Goal: Information Seeking & Learning: Learn about a topic

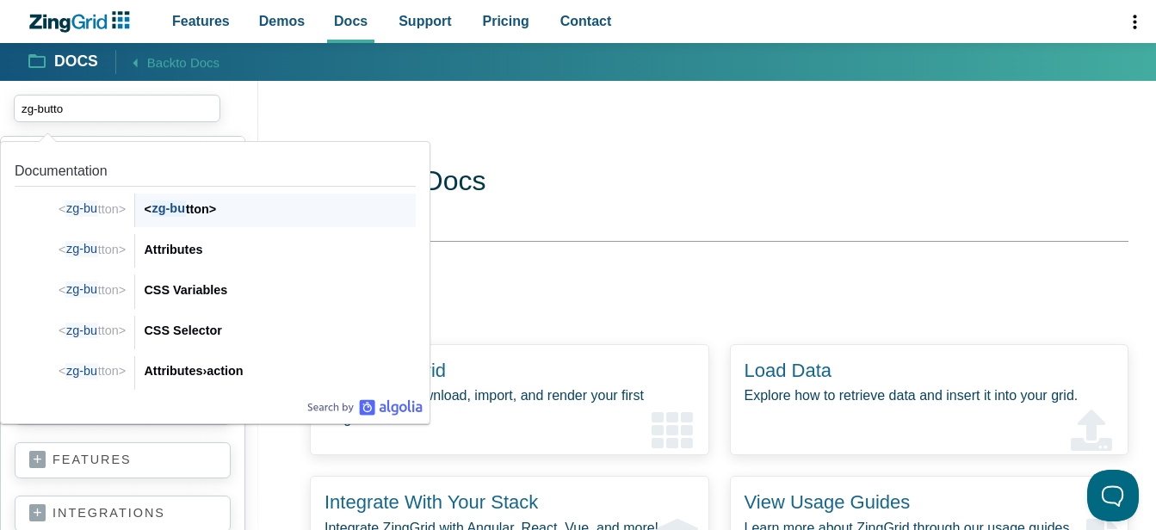
type input "zg-button"
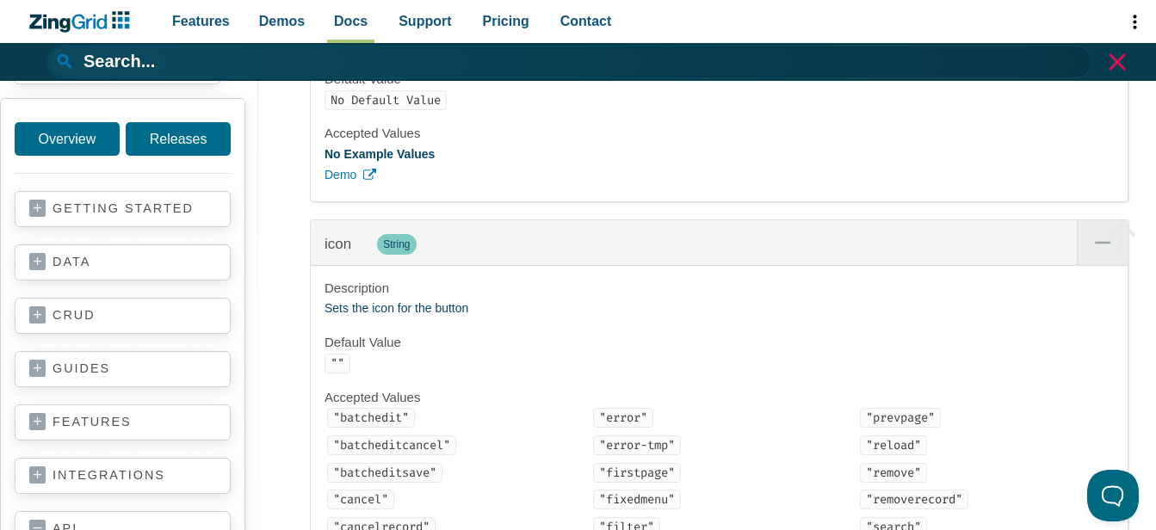
scroll to position [3500, 0]
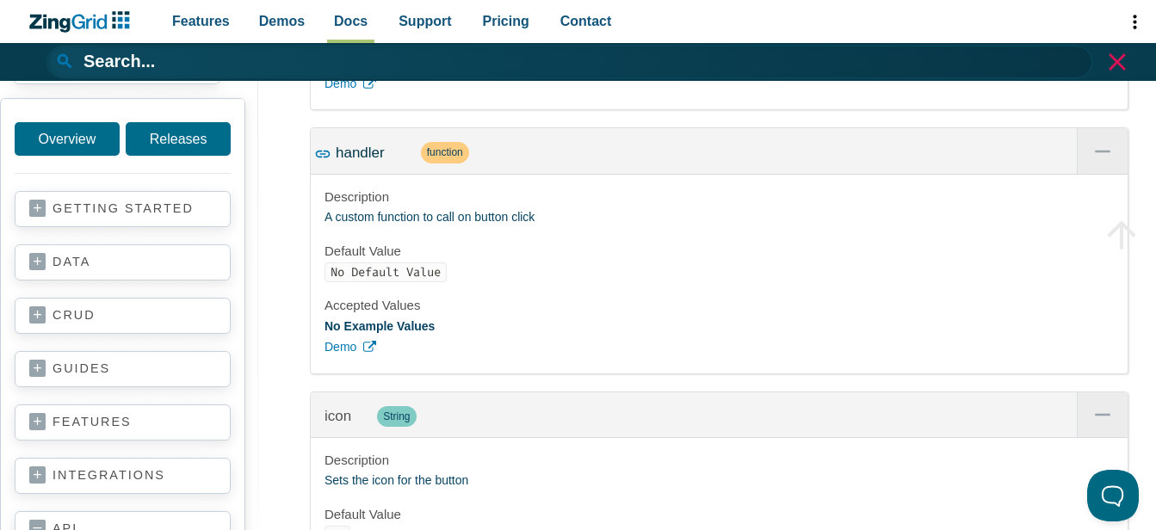
click at [348, 161] on span "handler" at bounding box center [360, 153] width 49 height 16
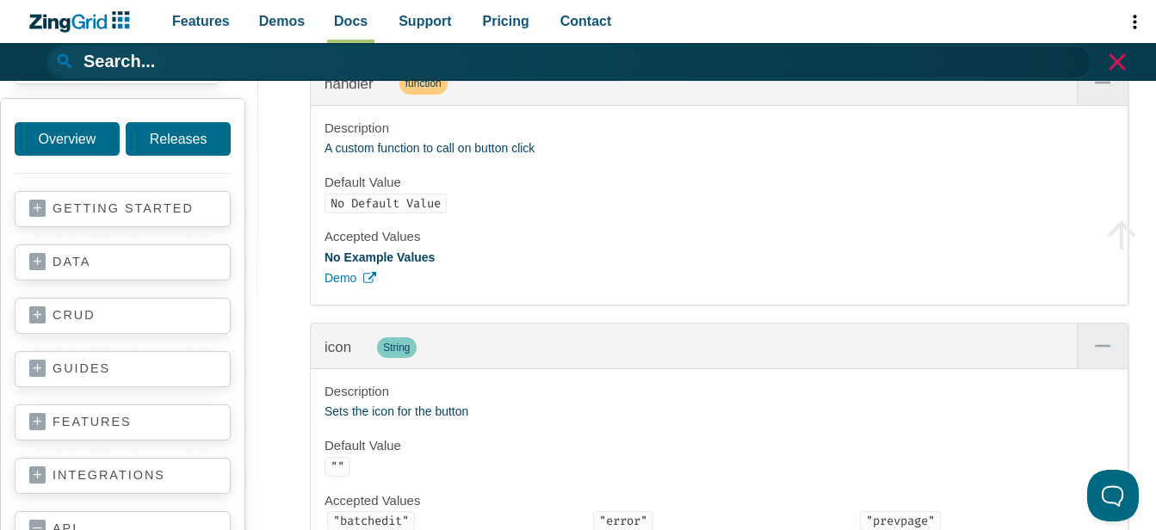
scroll to position [3483, 0]
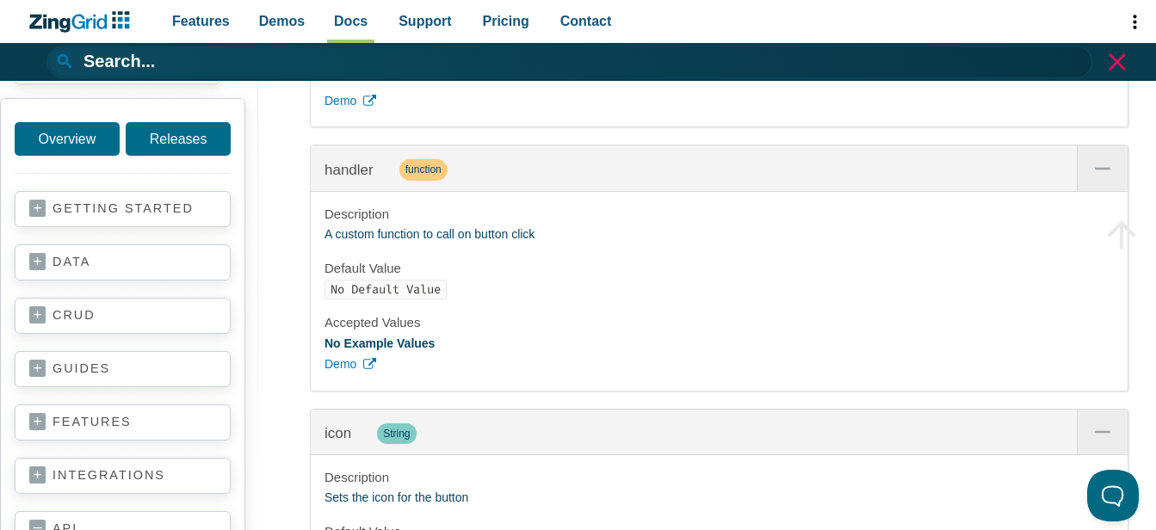
click at [453, 245] on p "A custom function to call on button click" at bounding box center [718, 235] width 789 height 21
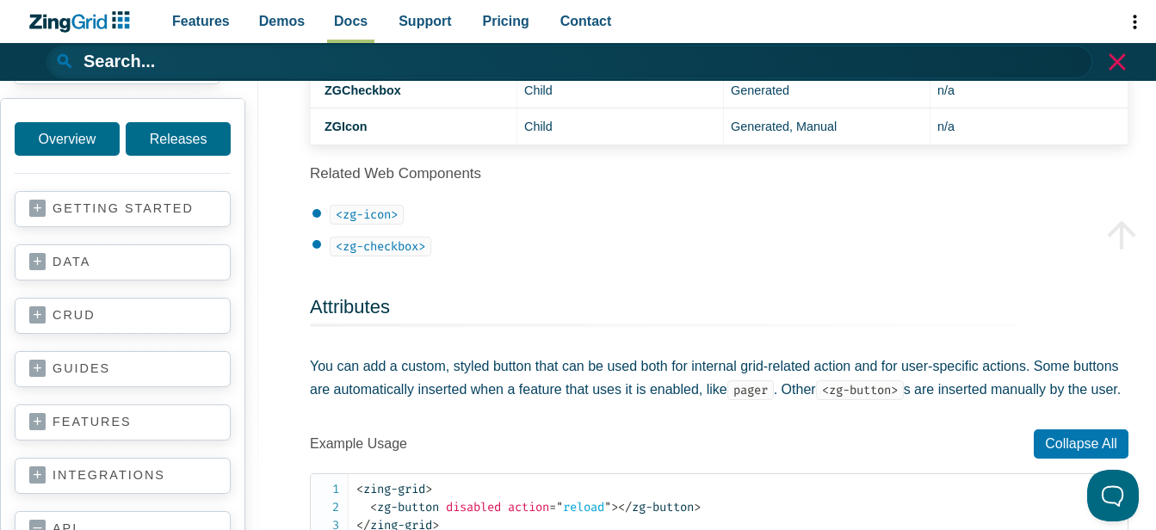
scroll to position [860, 0]
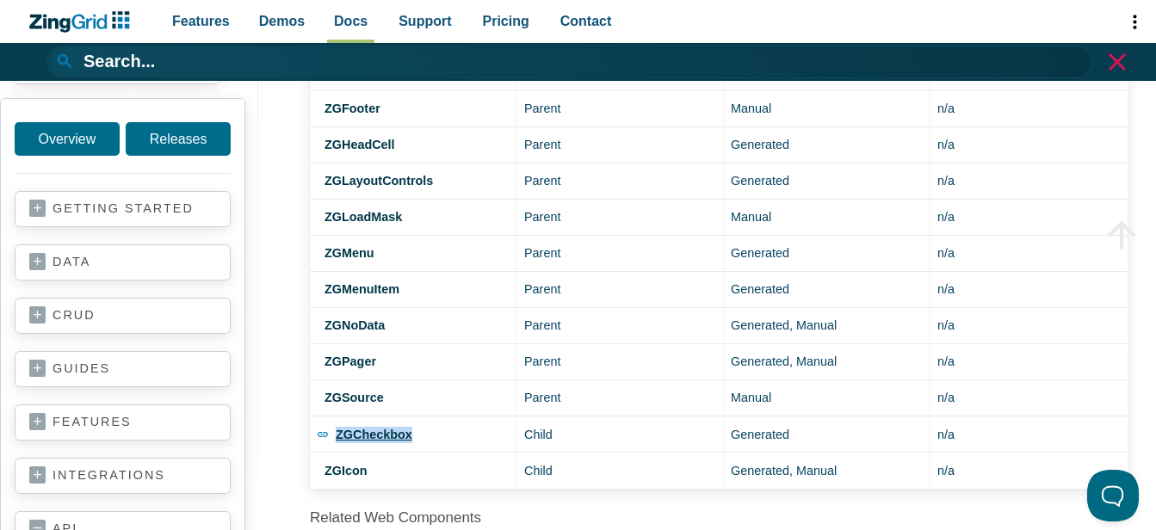
click at [370, 430] on strong "ZGCheckbox" at bounding box center [374, 435] width 77 height 14
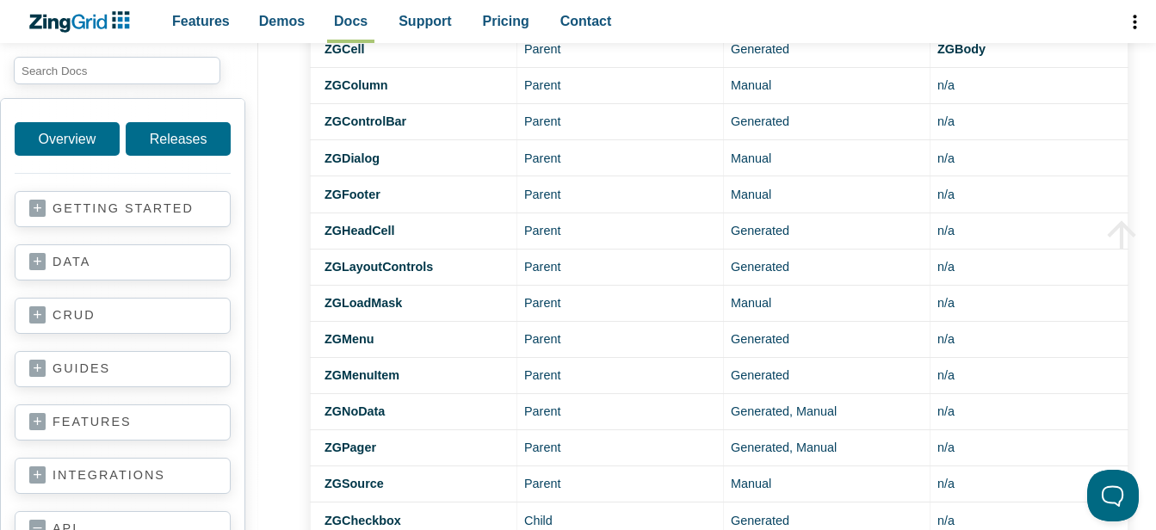
scroll to position [947, 0]
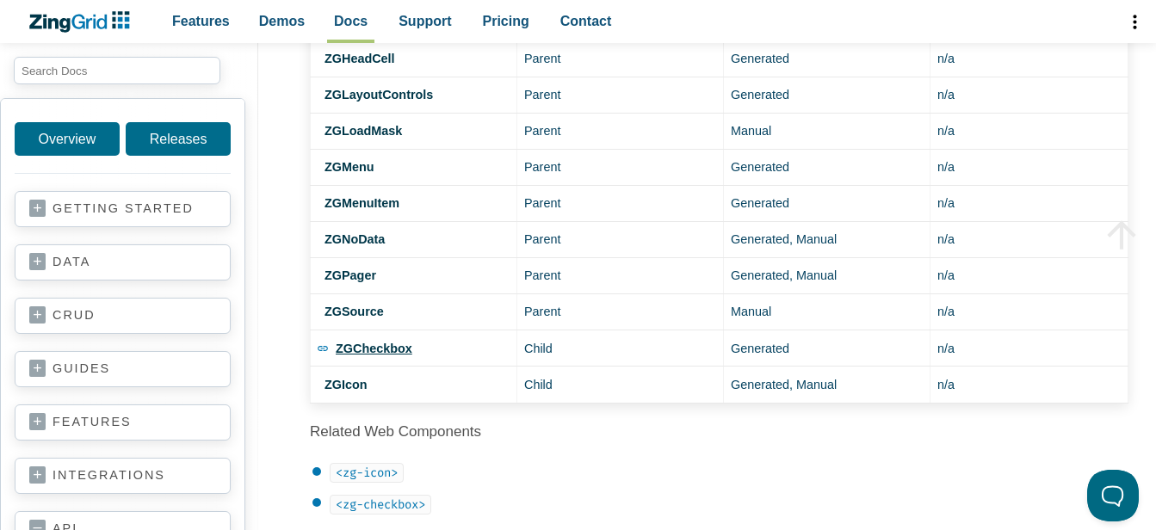
click at [368, 348] on strong "ZGCheckbox" at bounding box center [374, 349] width 77 height 14
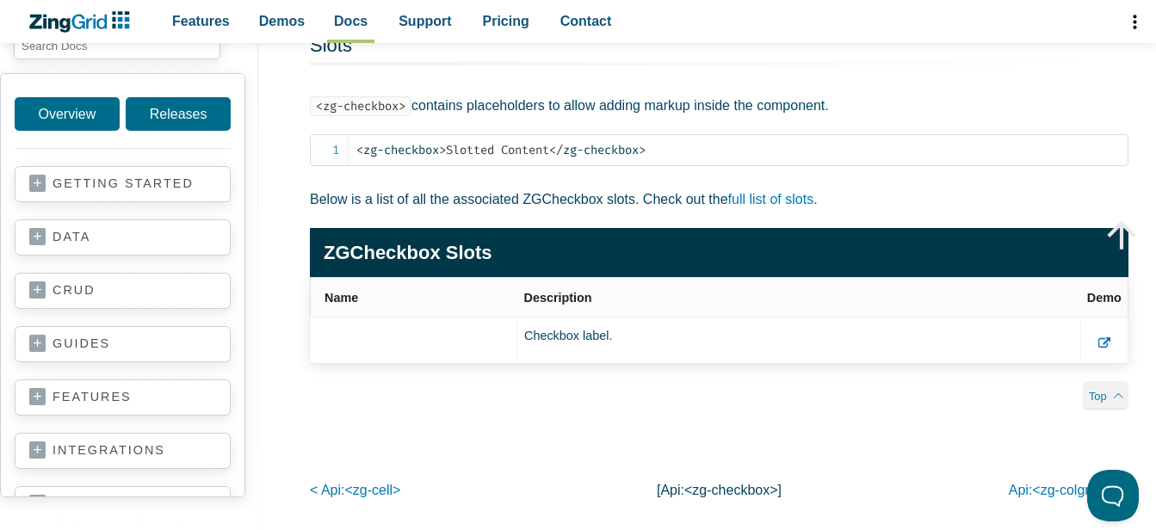
scroll to position [3528, 0]
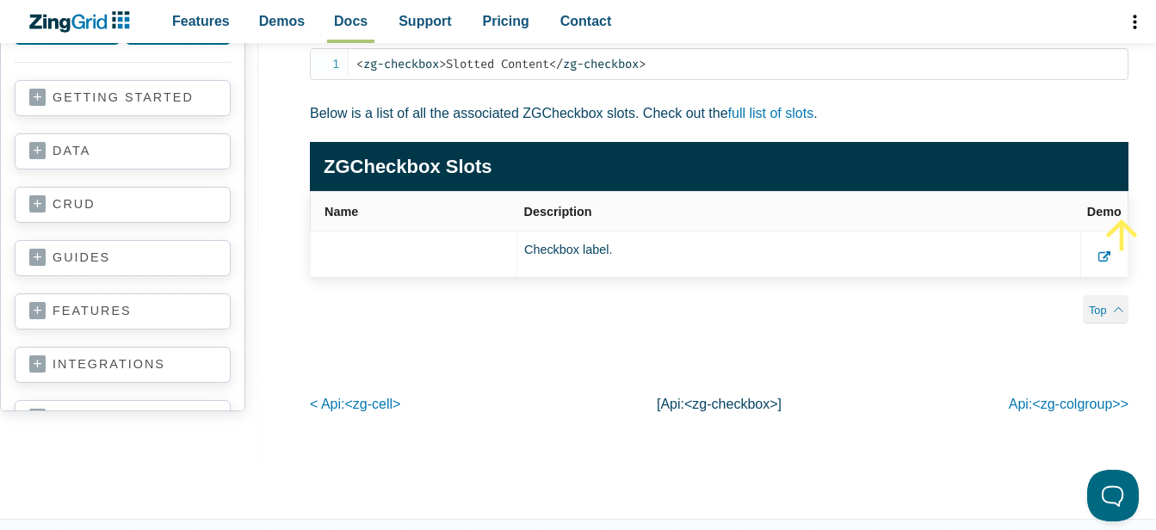
click at [1102, 262] on span "App Content" at bounding box center [1121, 238] width 43 height 50
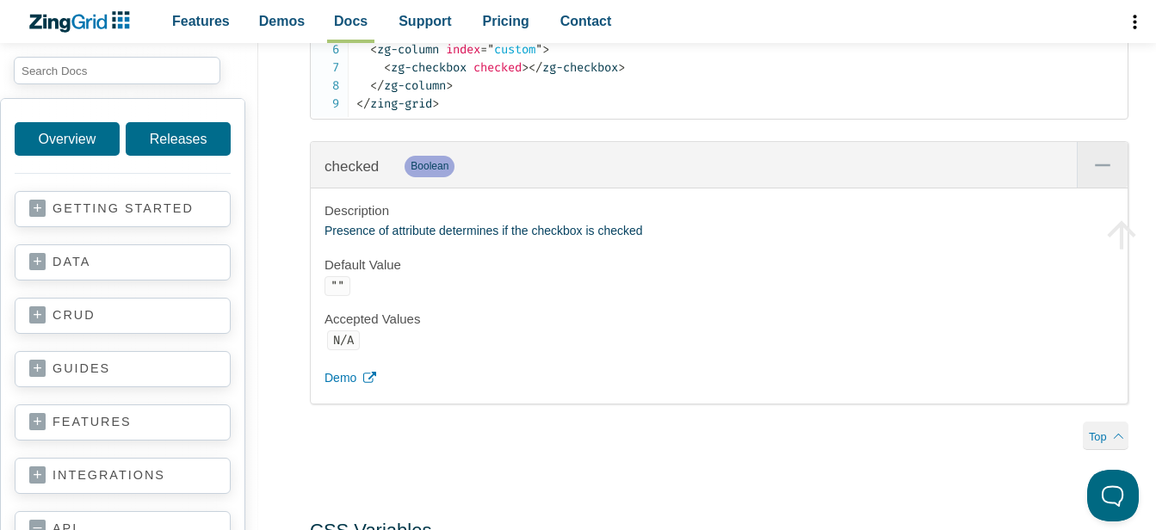
scroll to position [2065, 0]
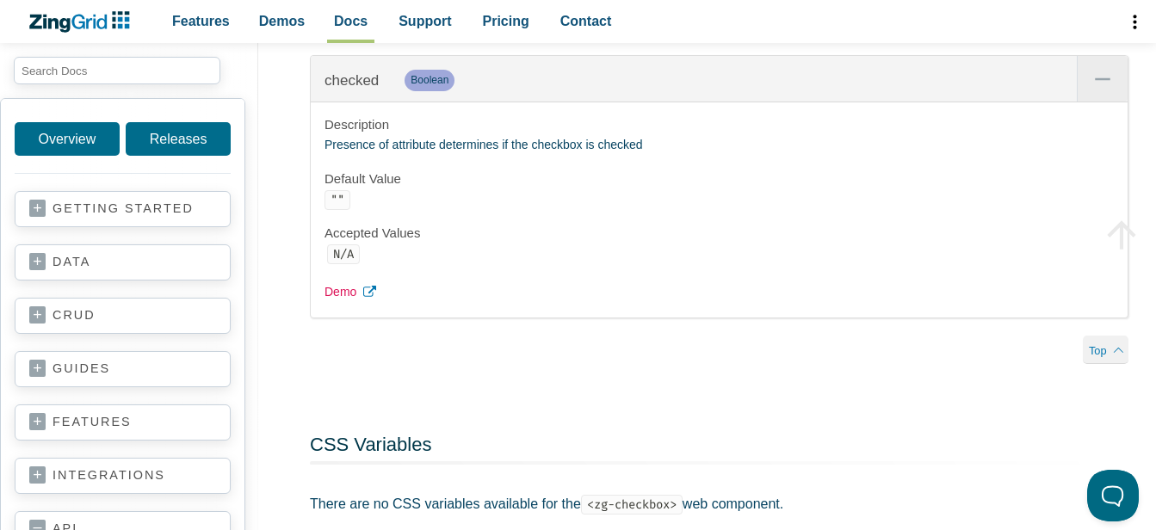
click at [347, 296] on span "Demo" at bounding box center [340, 292] width 32 height 21
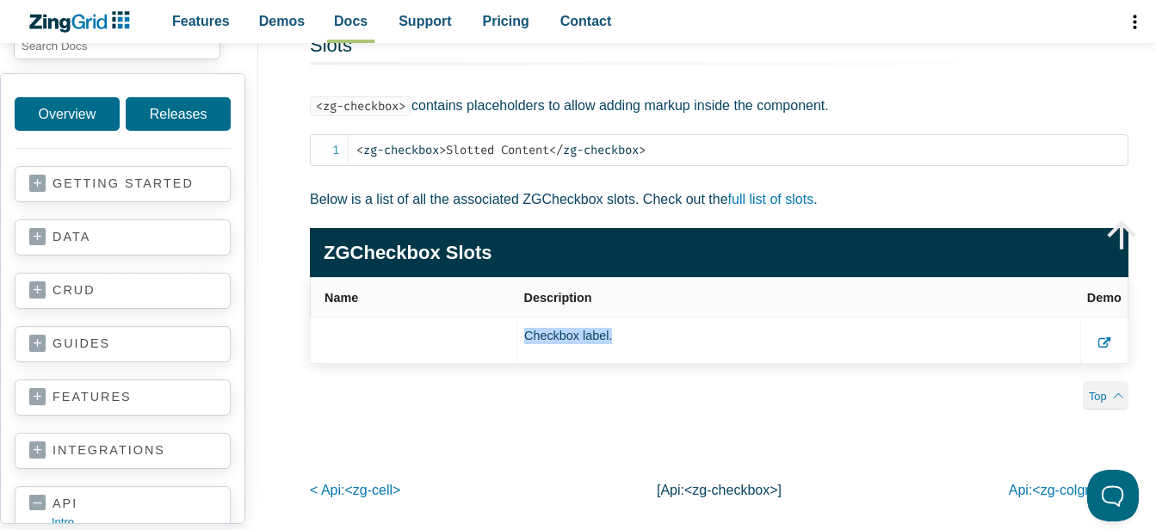
click at [590, 348] on td "Checkbox label." at bounding box center [799, 341] width 564 height 46
drag, startPoint x: 590, startPoint y: 348, endPoint x: 572, endPoint y: 400, distance: 54.7
click at [572, 400] on div "Top" at bounding box center [719, 395] width 818 height 28
click at [1095, 355] on td "App Content" at bounding box center [1104, 341] width 47 height 46
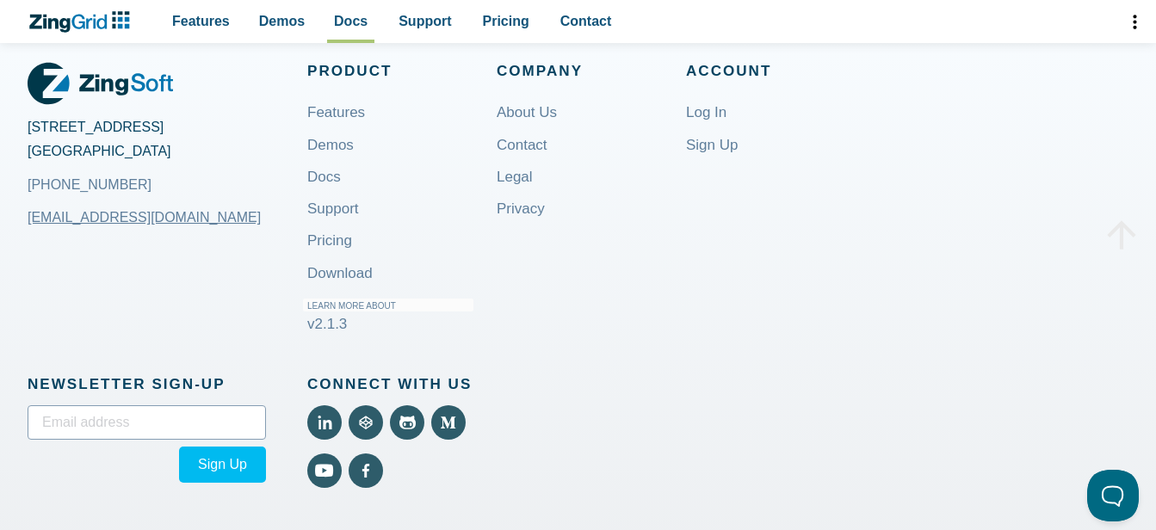
scroll to position [3700, 0]
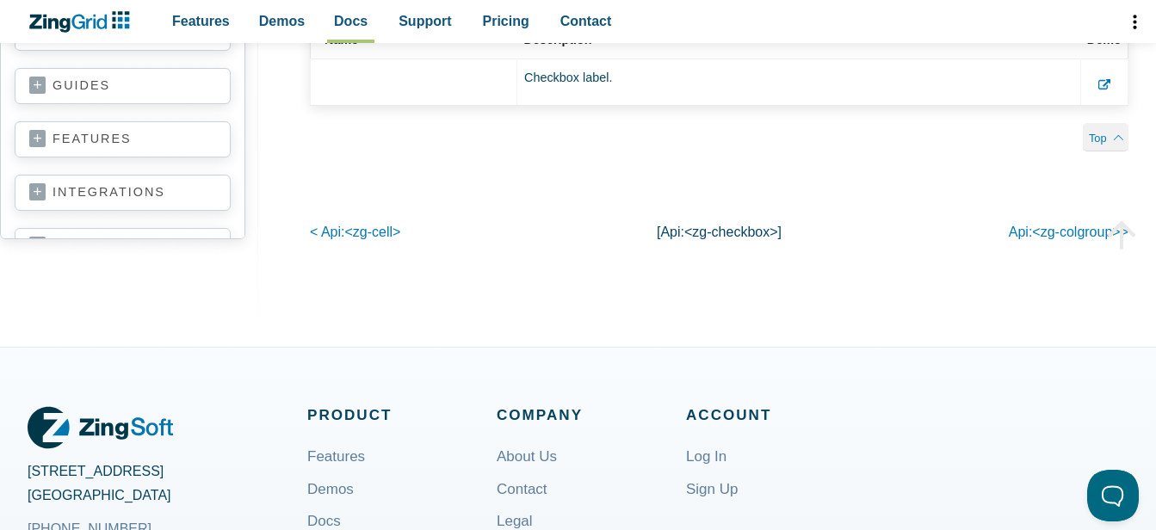
click at [758, 239] on span "<zg-checkbox>" at bounding box center [731, 232] width 94 height 15
click at [668, 238] on p "[api: <zg-checkbox> ]" at bounding box center [719, 231] width 273 height 23
drag, startPoint x: 668, startPoint y: 238, endPoint x: 712, endPoint y: 246, distance: 45.4
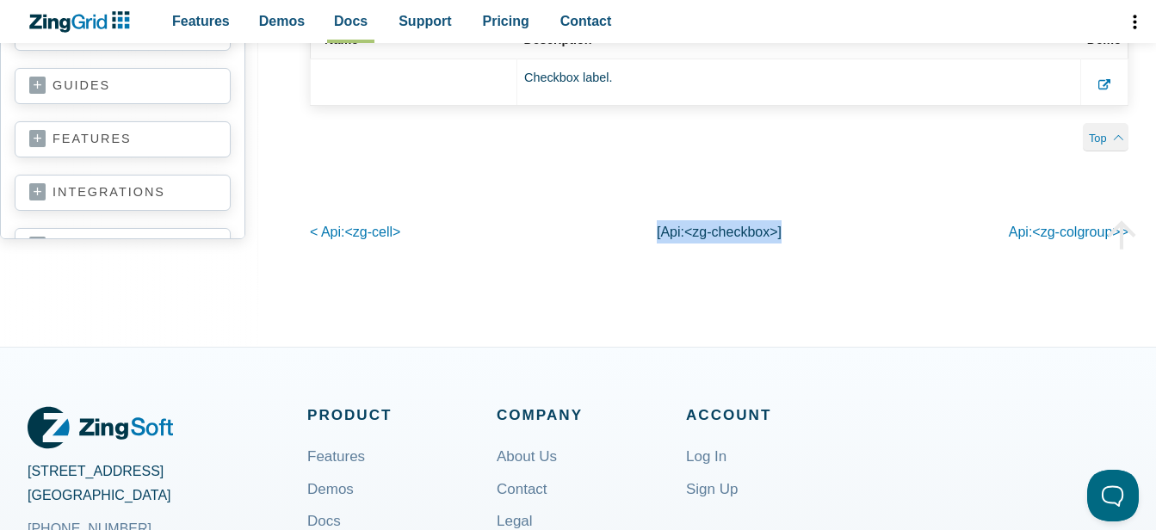
click at [712, 239] on span "<zg-checkbox>" at bounding box center [731, 232] width 94 height 15
click at [370, 239] on span "<zg-cell>" at bounding box center [372, 232] width 56 height 15
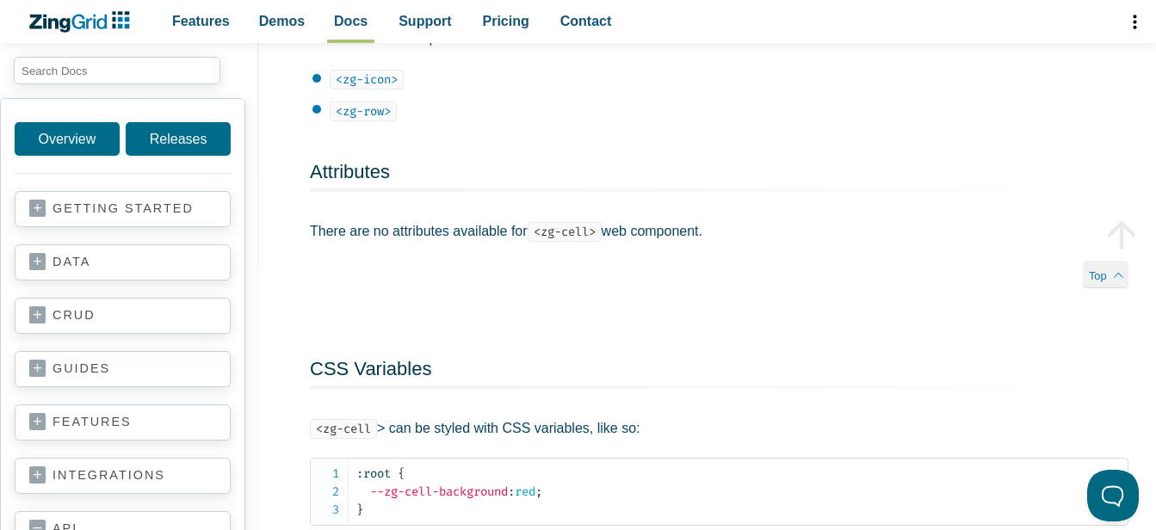
scroll to position [602, 0]
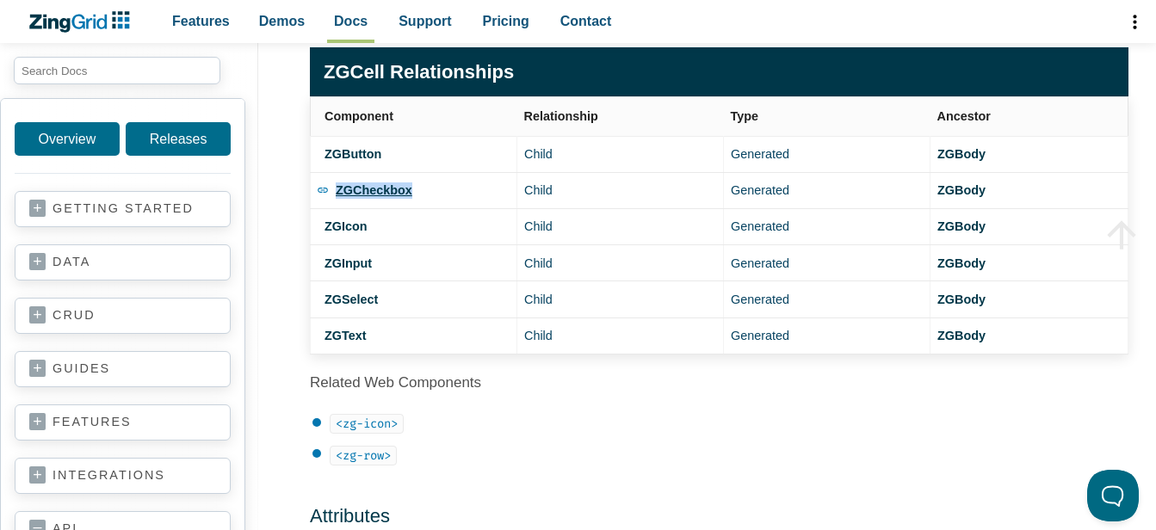
click at [365, 190] on strong "ZGCheckbox" at bounding box center [374, 190] width 77 height 14
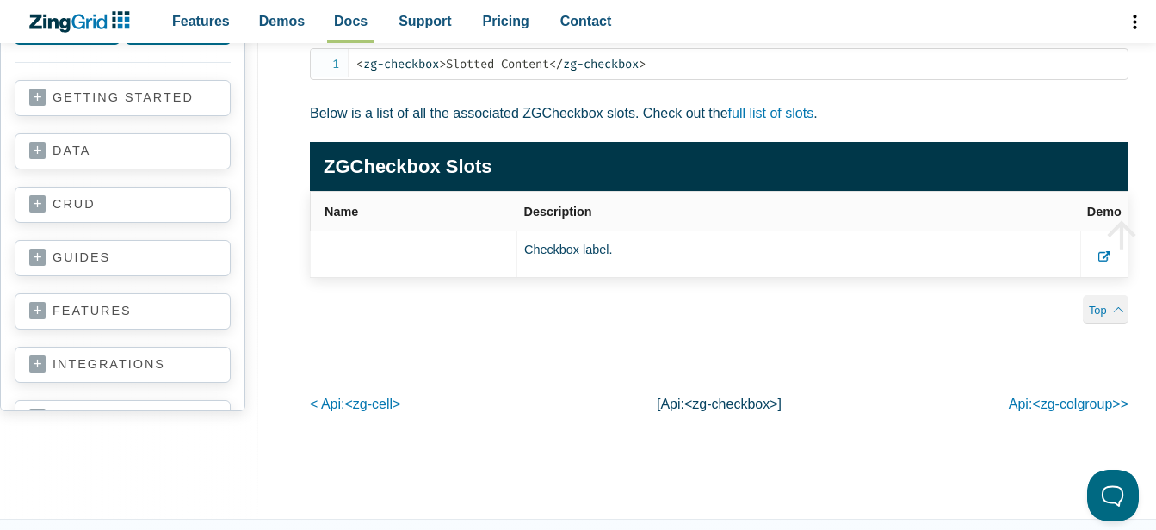
scroll to position [3614, 0]
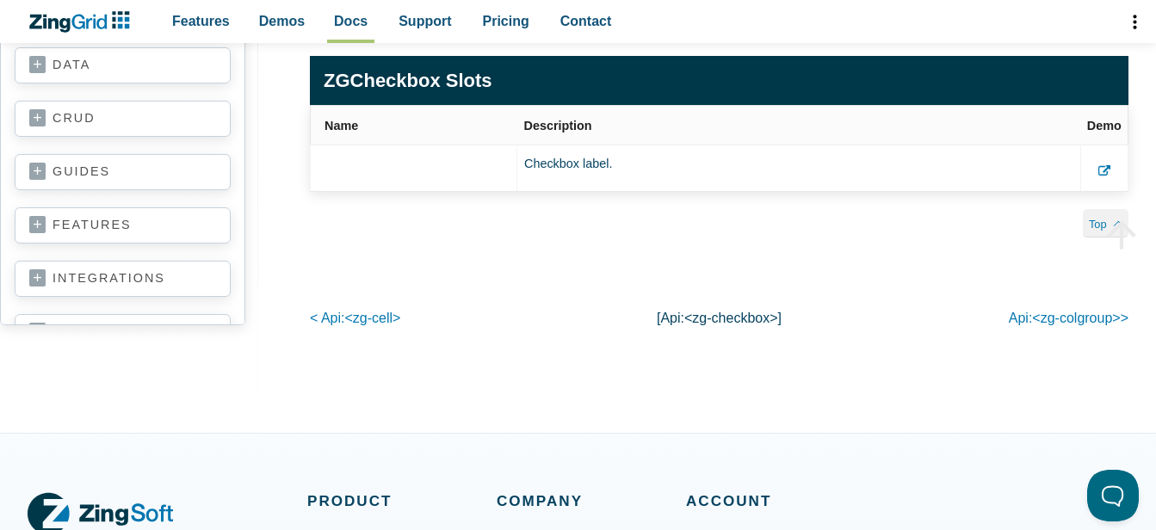
click at [699, 325] on span "<zg-checkbox>" at bounding box center [731, 318] width 94 height 15
click at [700, 325] on span "<zg-checkbox>" at bounding box center [731, 318] width 94 height 15
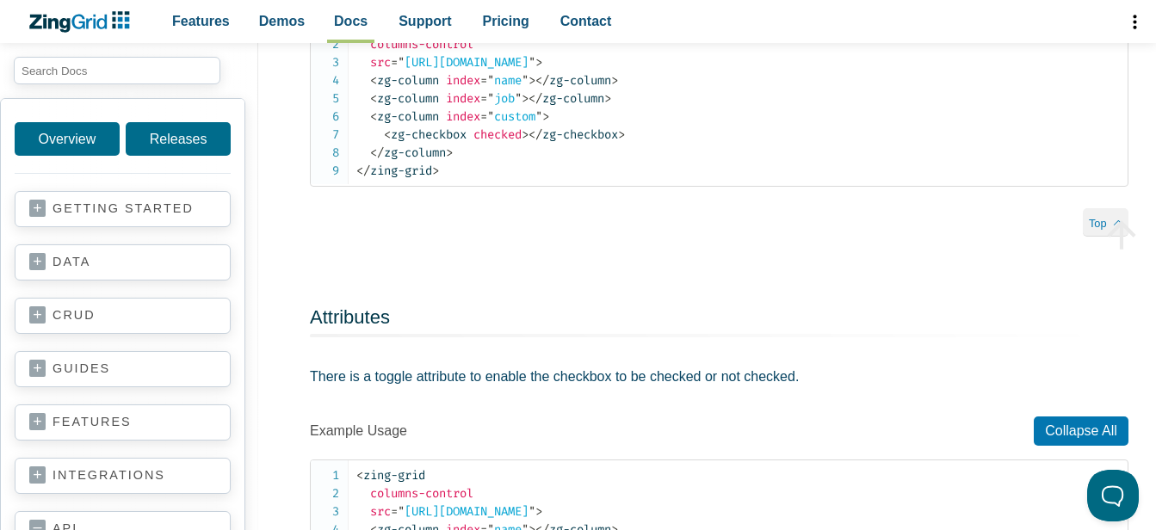
scroll to position [1377, 0]
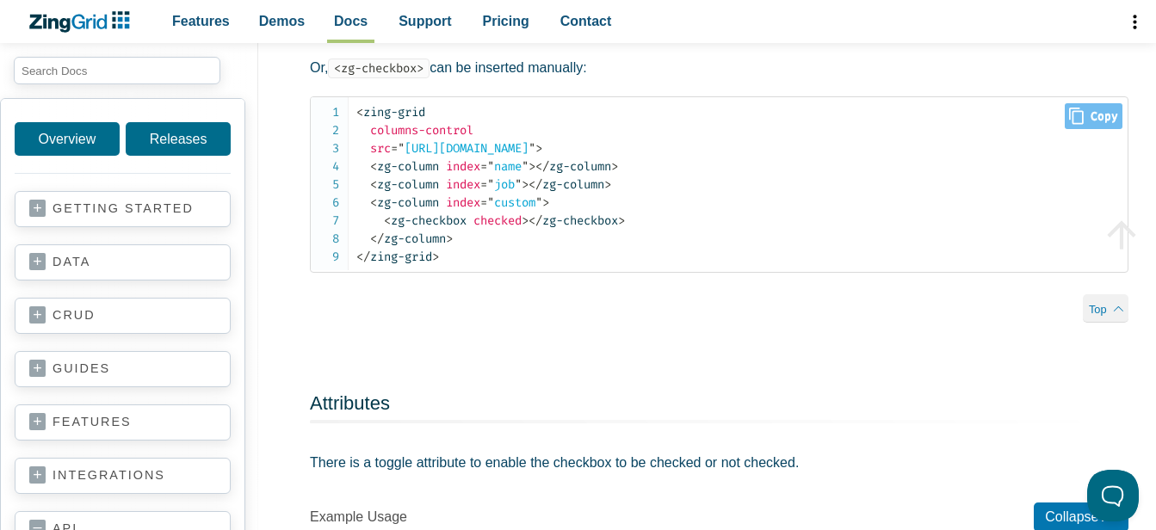
click at [512, 225] on span "checked" at bounding box center [497, 220] width 48 height 15
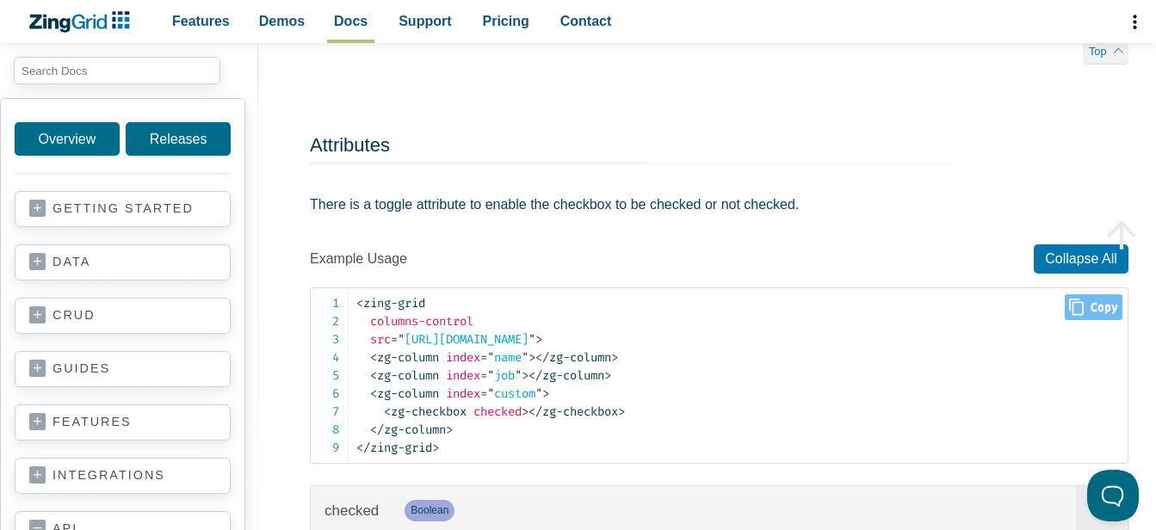
scroll to position [1807, 0]
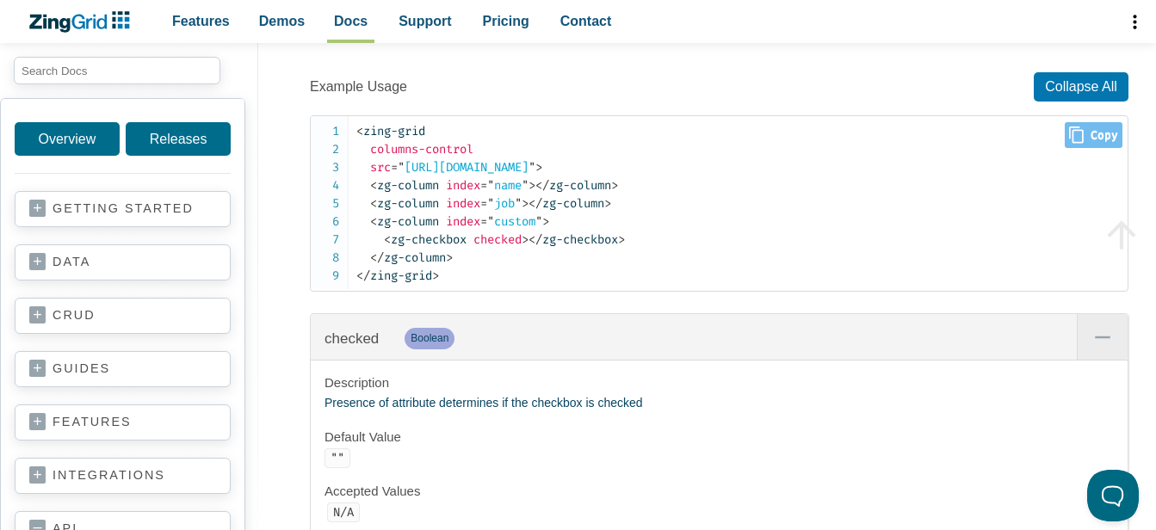
click at [510, 243] on span "checked" at bounding box center [497, 239] width 48 height 15
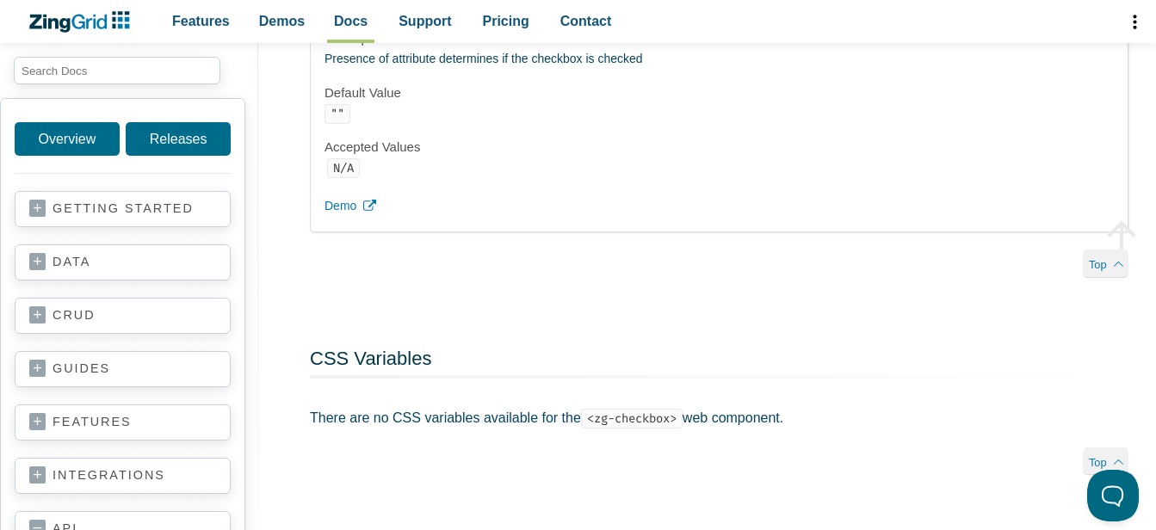
scroll to position [1979, 0]
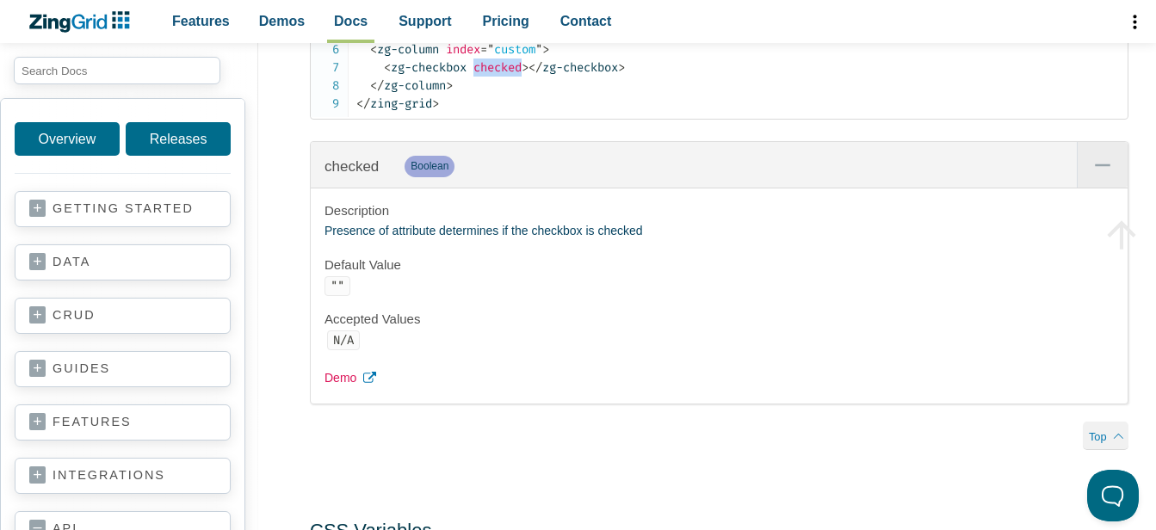
click at [345, 384] on span "Demo" at bounding box center [340, 378] width 32 height 21
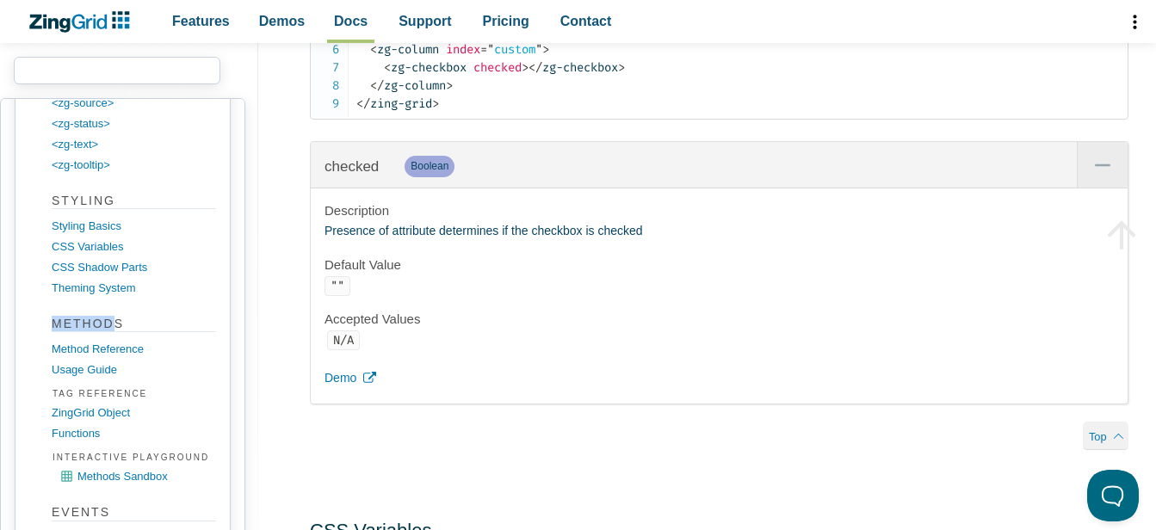
click at [65, 70] on input "search input" at bounding box center [117, 71] width 207 height 28
click at [72, 70] on input "search input" at bounding box center [117, 71] width 207 height 28
type input "event"
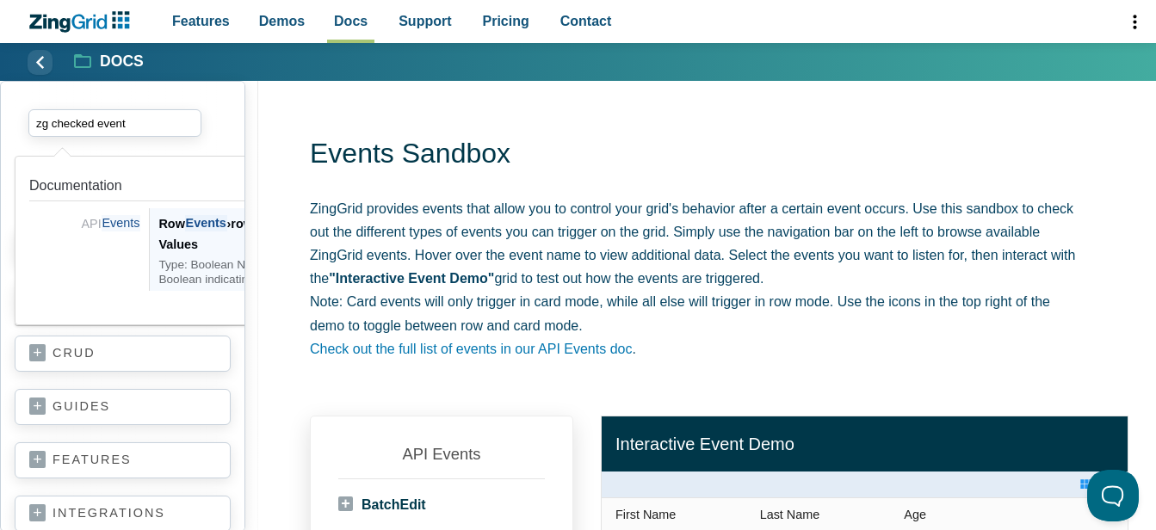
click at [59, 119] on input "zg checked event" at bounding box center [114, 123] width 173 height 28
click at [53, 126] on input "zg checked event" at bounding box center [114, 123] width 173 height 28
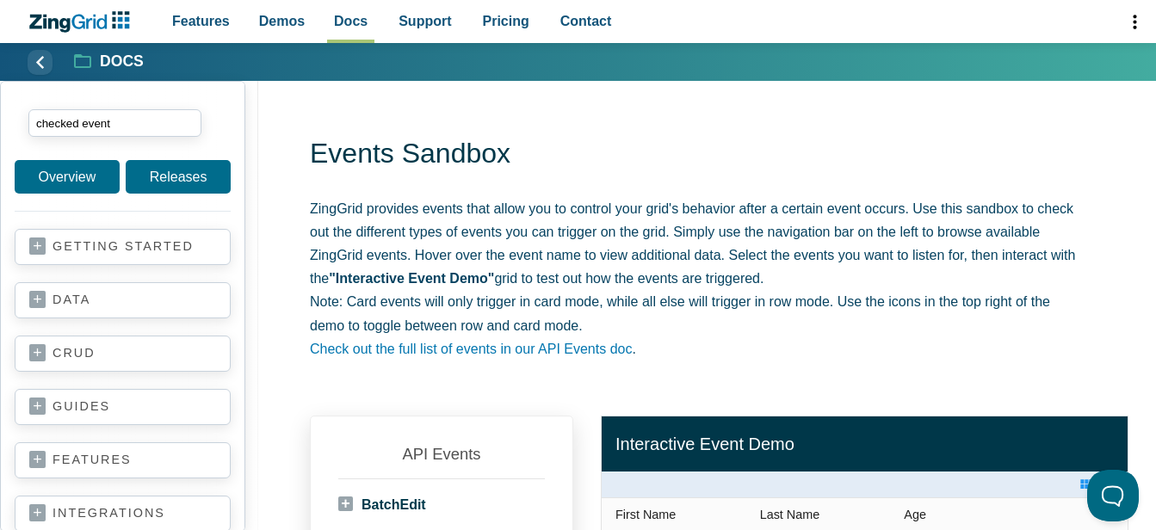
click at [114, 121] on input "checked event" at bounding box center [114, 123] width 173 height 28
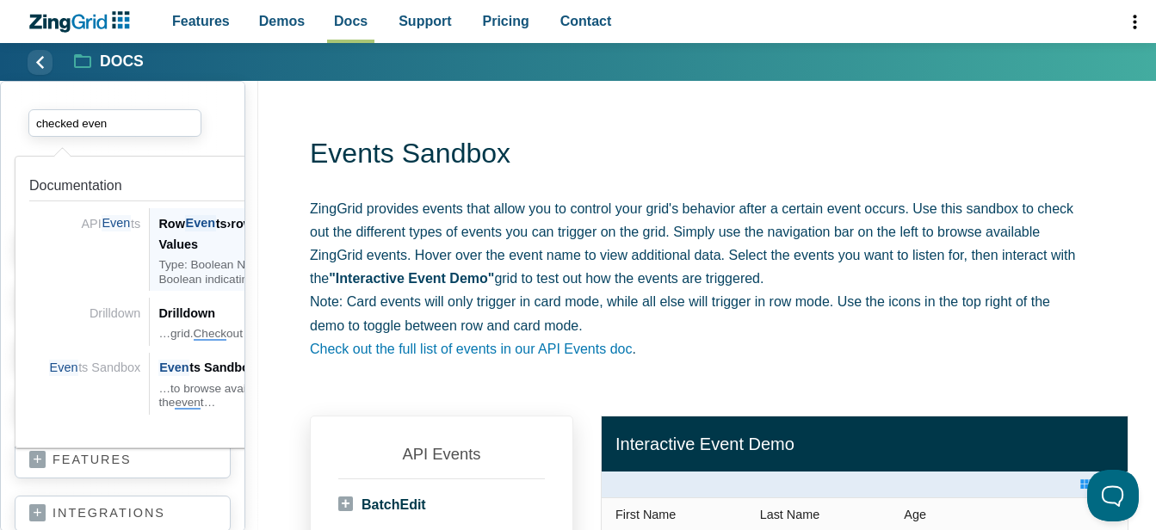
type input "checked event"
click at [150, 232] on div "API Events Row Events › row:select › Important Return Values Type: Boolean Name…" at bounding box center [290, 249] width 281 height 83
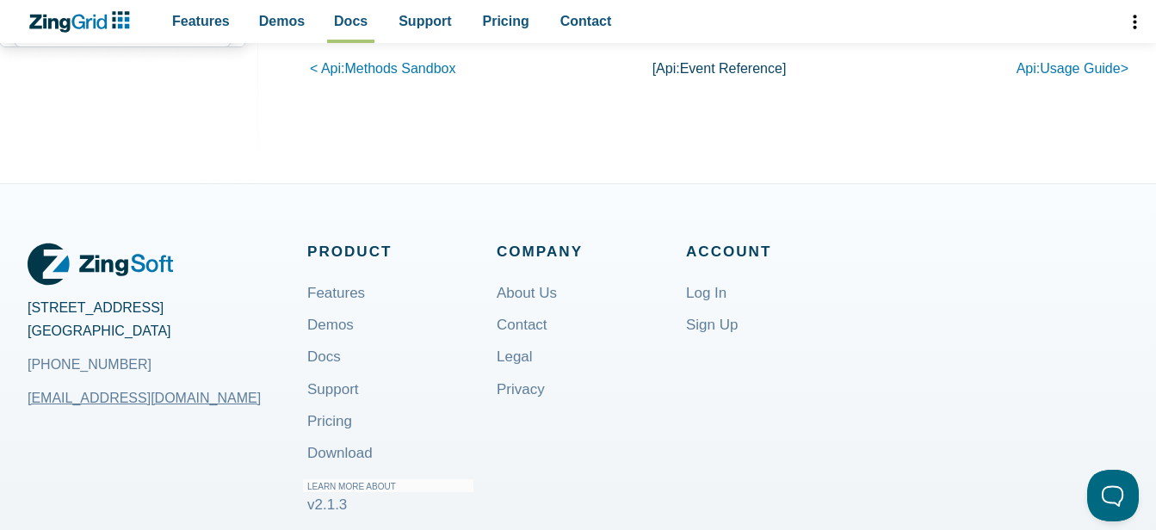
scroll to position [31857, 0]
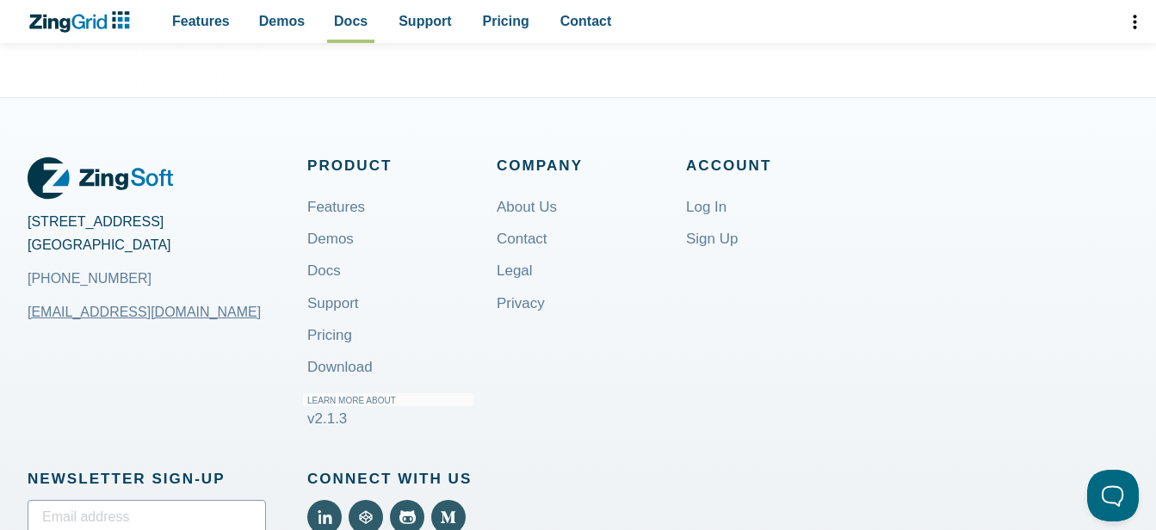
drag, startPoint x: 390, startPoint y: 336, endPoint x: 447, endPoint y: 336, distance: 56.8
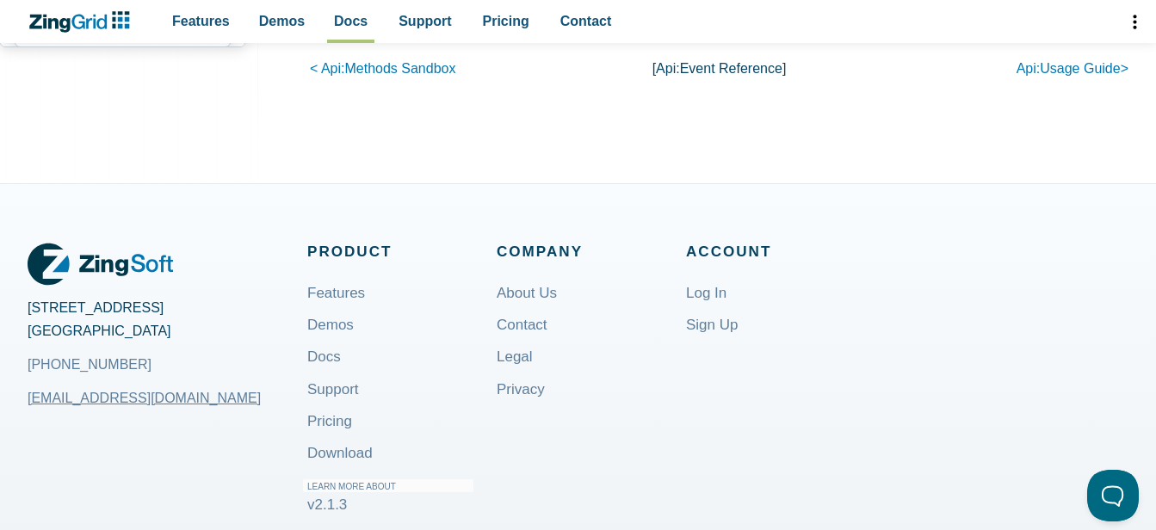
drag, startPoint x: 367, startPoint y: 285, endPoint x: 531, endPoint y: 287, distance: 163.5
drag, startPoint x: 531, startPoint y: 287, endPoint x: 486, endPoint y: 287, distance: 44.7
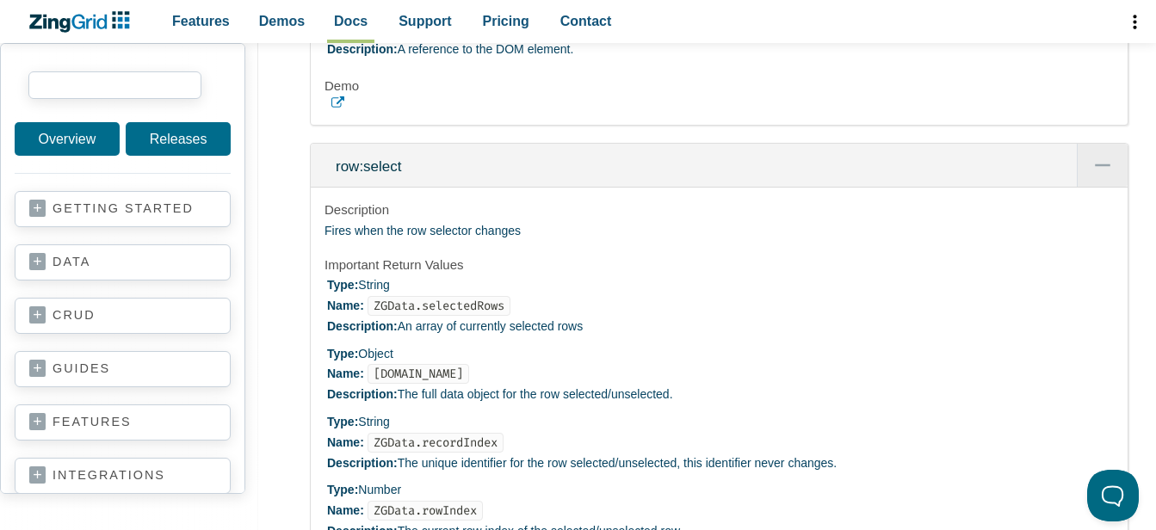
scroll to position [30825, 0]
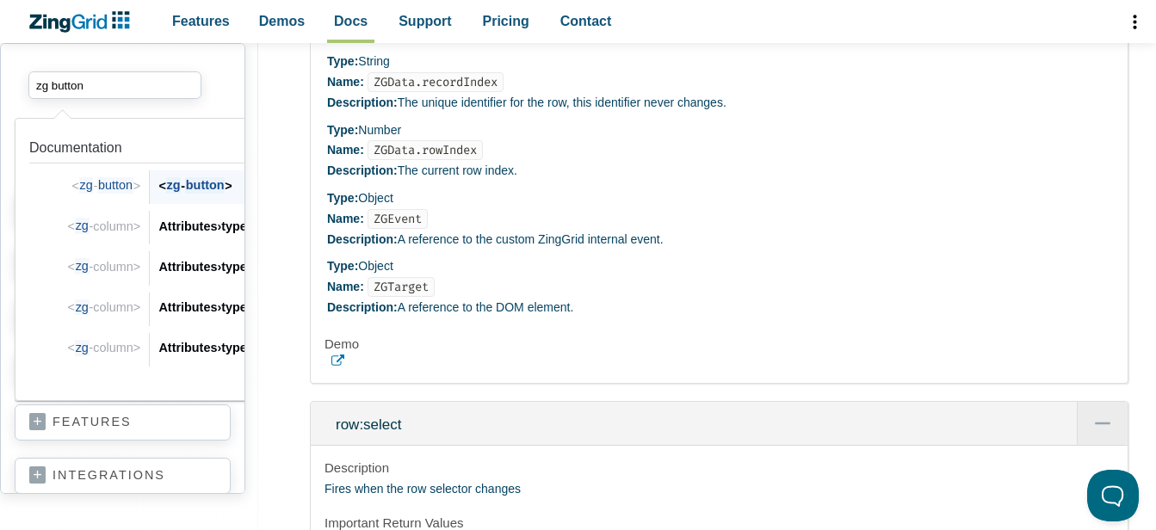
click at [197, 194] on span "button" at bounding box center [205, 185] width 40 height 16
type input "zg button"
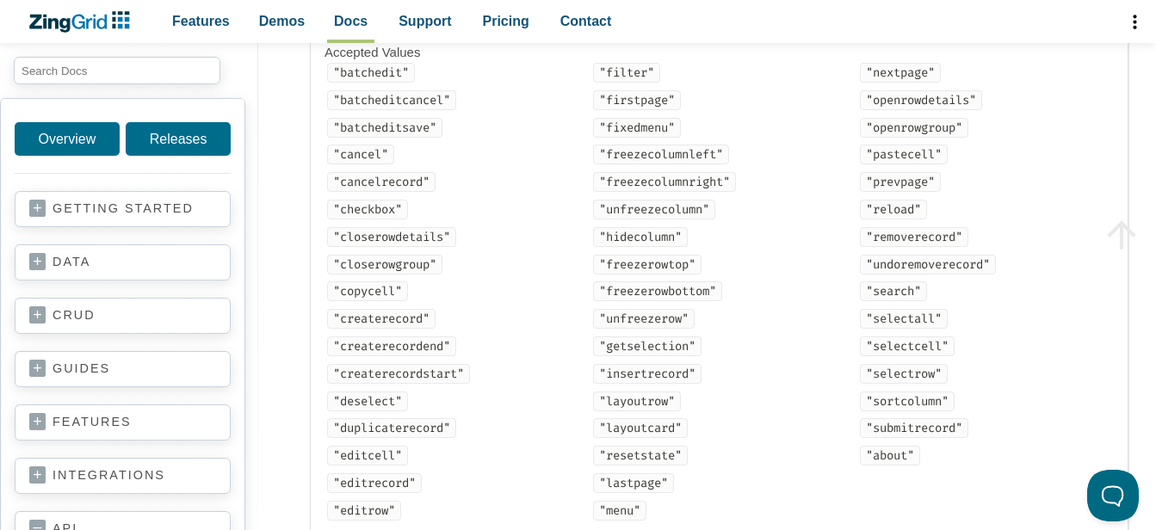
scroll to position [554, 0]
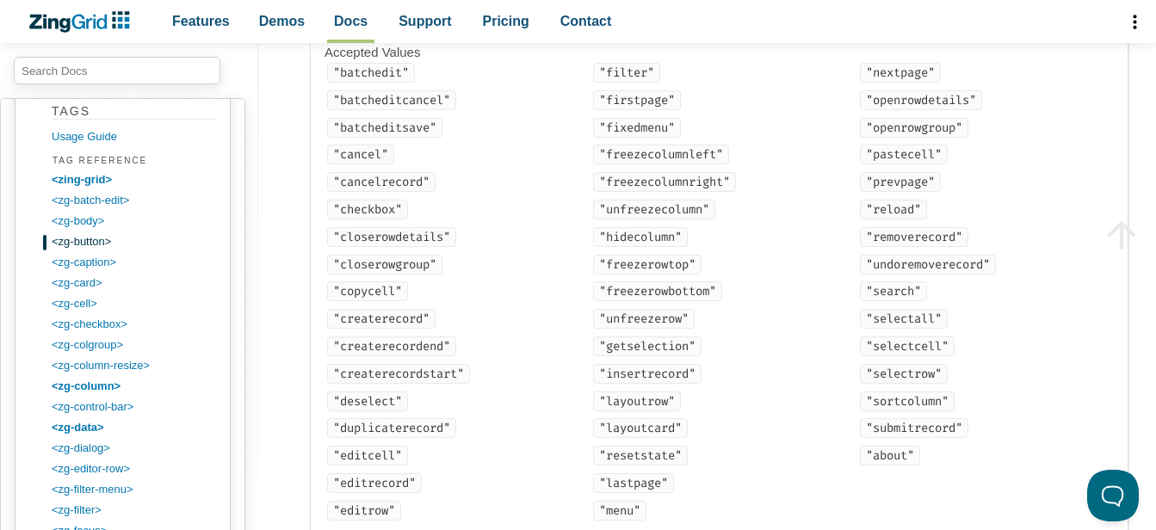
click at [363, 218] on code ""checkbox"" at bounding box center [367, 210] width 81 height 20
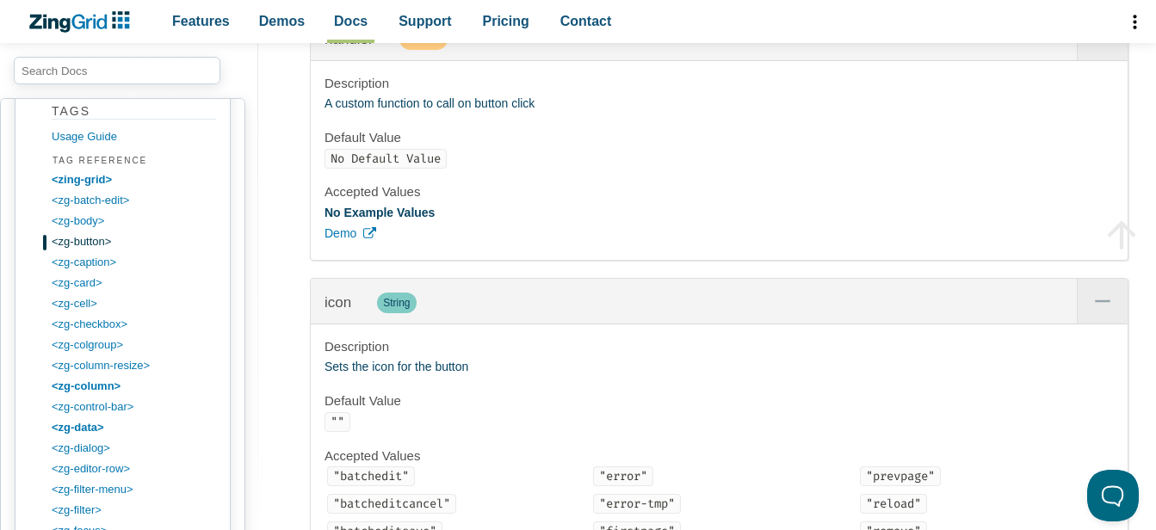
scroll to position [3786, 0]
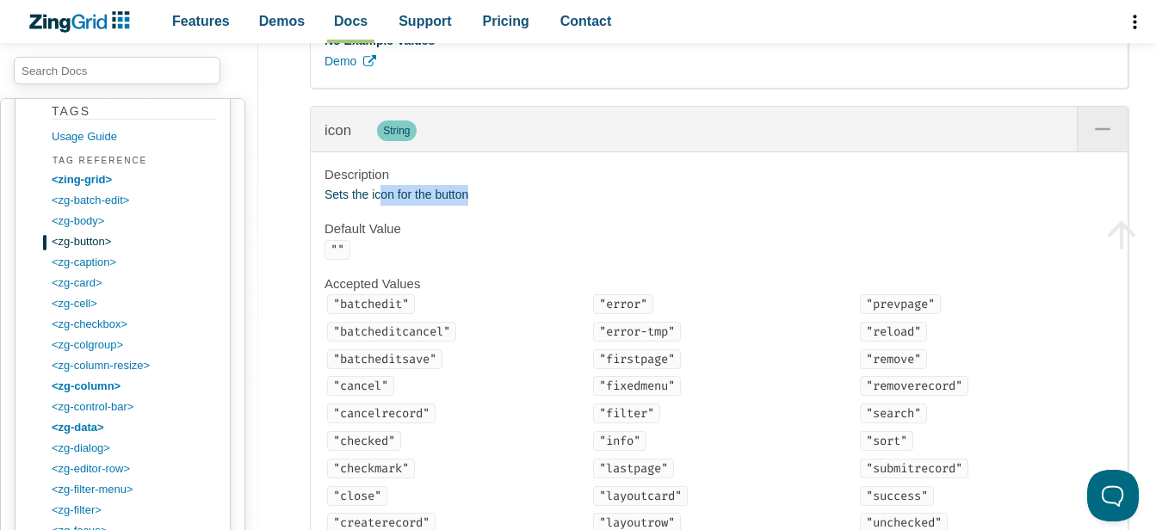
drag, startPoint x: 381, startPoint y: 219, endPoint x: 484, endPoint y: 222, distance: 102.4
click at [484, 206] on p "Sets the icon for the button" at bounding box center [718, 195] width 789 height 21
drag, startPoint x: 484, startPoint y: 222, endPoint x: 582, endPoint y: 231, distance: 98.5
click at [582, 206] on p "Sets the icon for the button" at bounding box center [718, 195] width 789 height 21
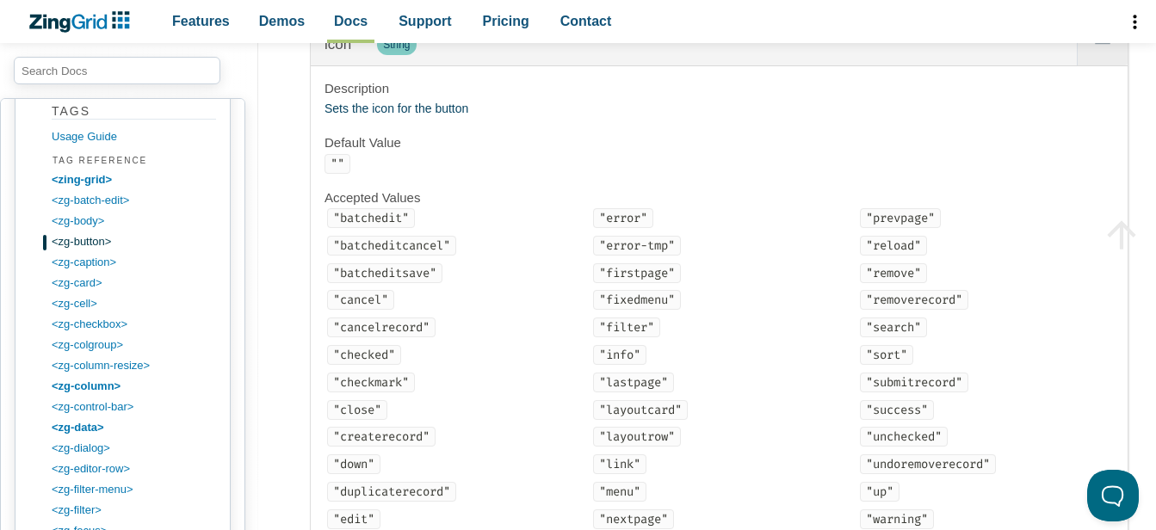
scroll to position [3958, 0]
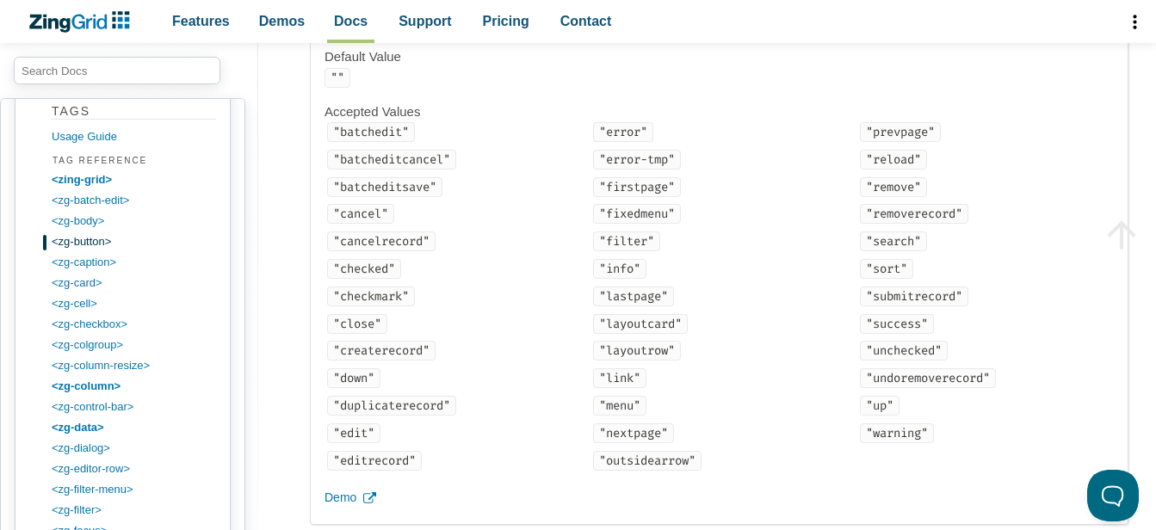
click at [378, 279] on code ""checked"" at bounding box center [364, 269] width 74 height 20
click at [893, 361] on code ""unchecked"" at bounding box center [904, 351] width 88 height 20
click at [374, 279] on code ""checked"" at bounding box center [364, 269] width 74 height 20
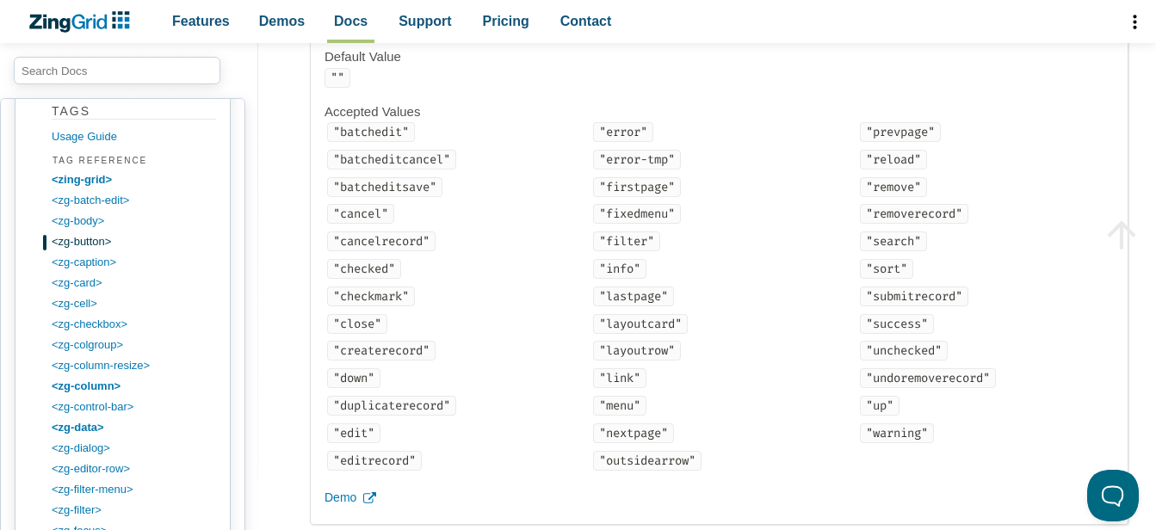
click at [374, 279] on code ""checked"" at bounding box center [364, 269] width 74 height 20
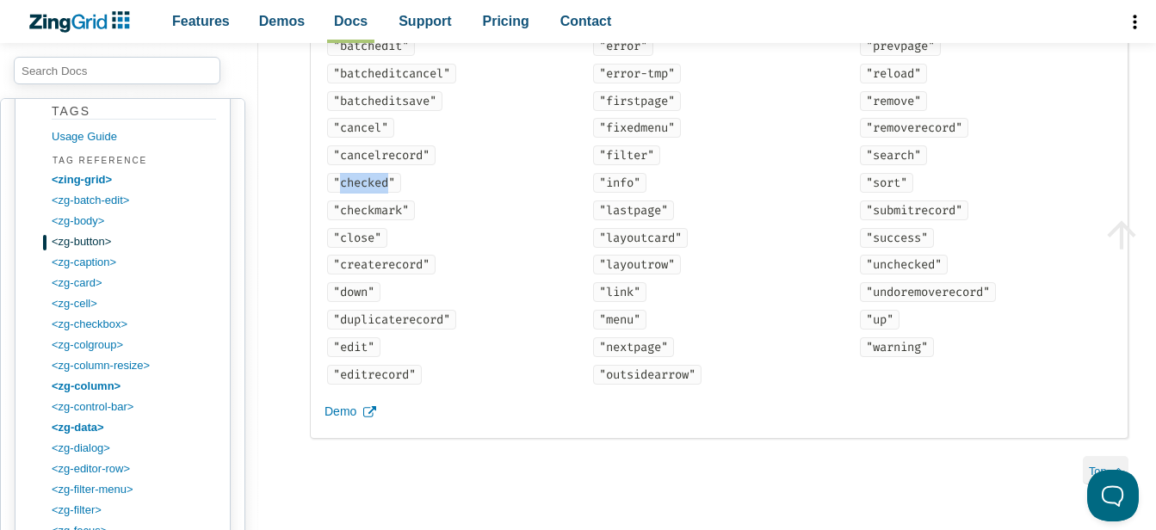
scroll to position [4130, 0]
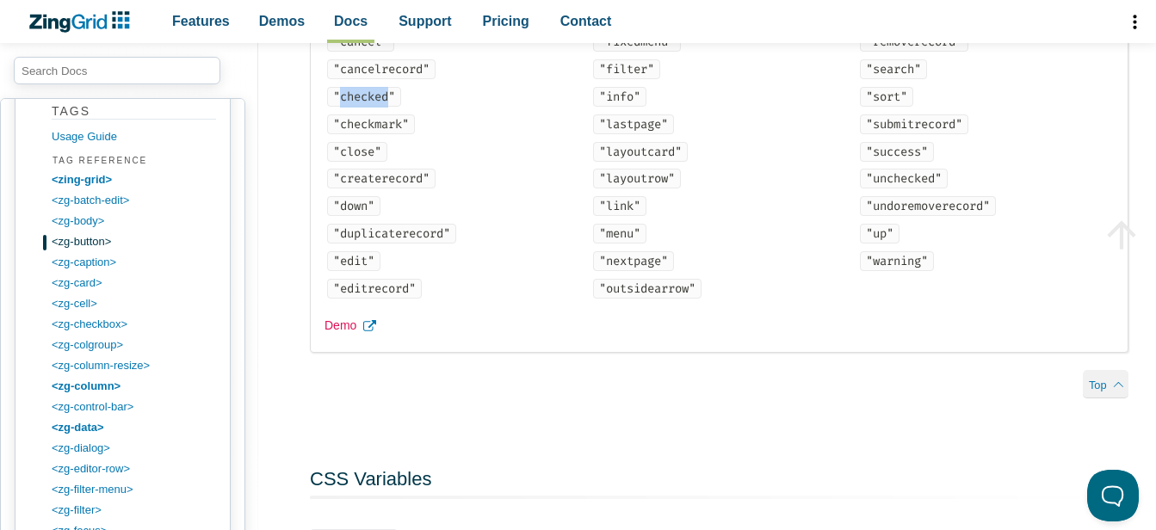
click at [332, 336] on span "Demo" at bounding box center [340, 326] width 32 height 21
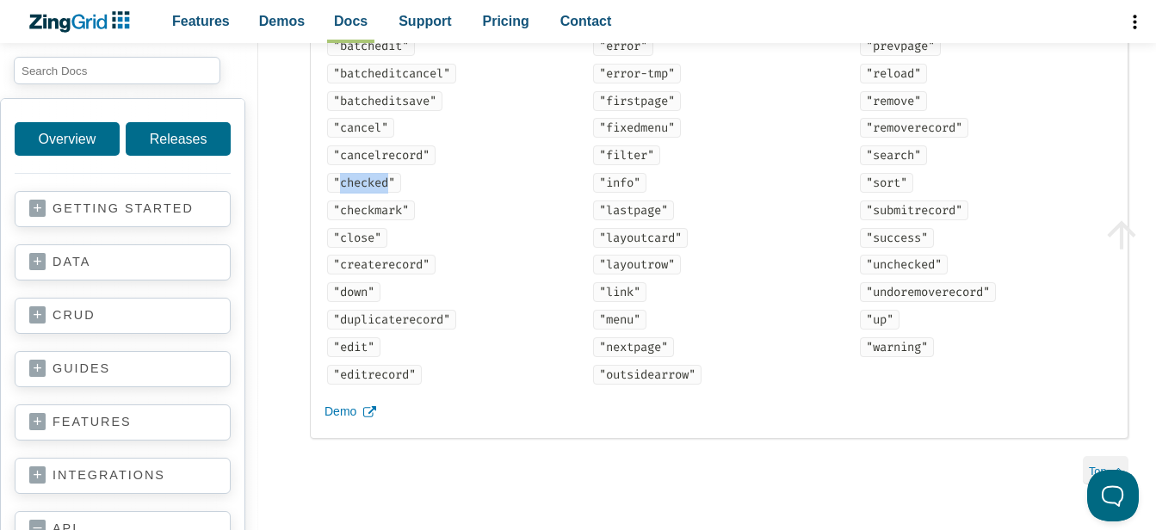
scroll to position [4216, 0]
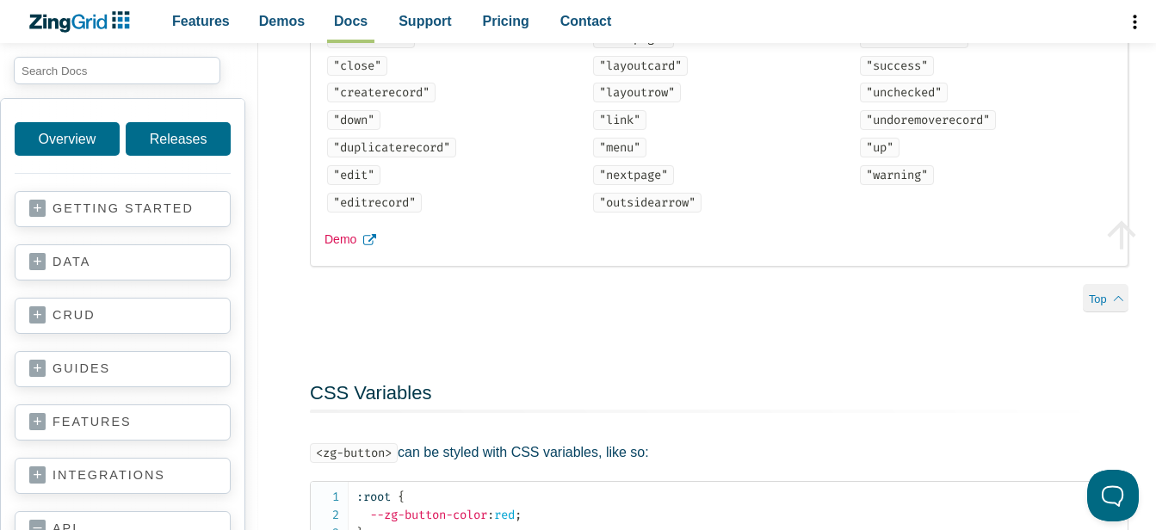
click at [386, 250] on link "Demo" at bounding box center [718, 240] width 789 height 21
